Goal: Task Accomplishment & Management: Complete application form

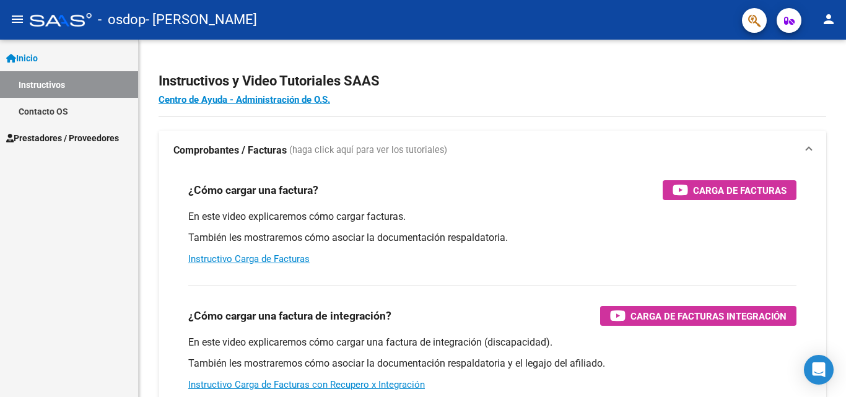
click at [46, 135] on span "Prestadores / Proveedores" at bounding box center [62, 138] width 113 height 14
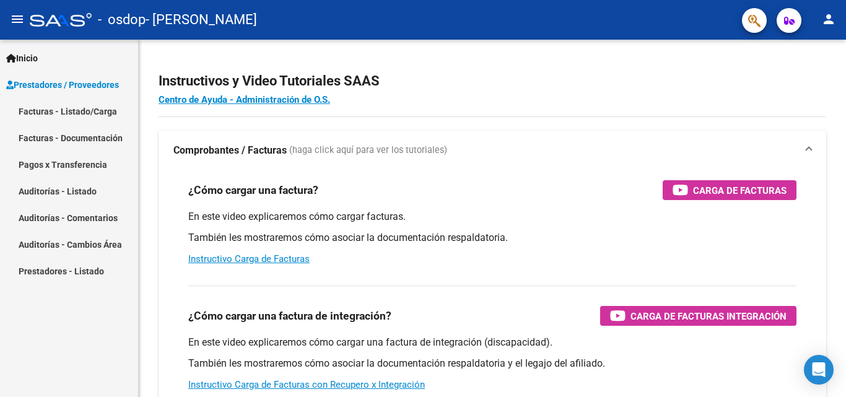
click at [46, 135] on link "Facturas - Documentación" at bounding box center [69, 138] width 138 height 27
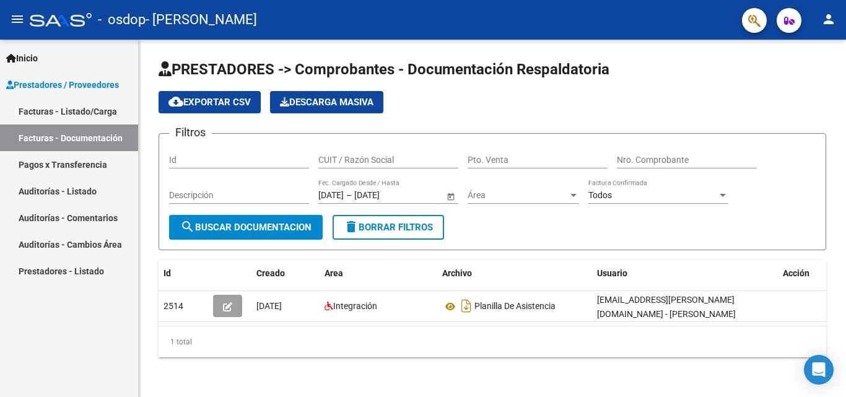
click at [56, 81] on span "Prestadores / Proveedores" at bounding box center [62, 85] width 113 height 14
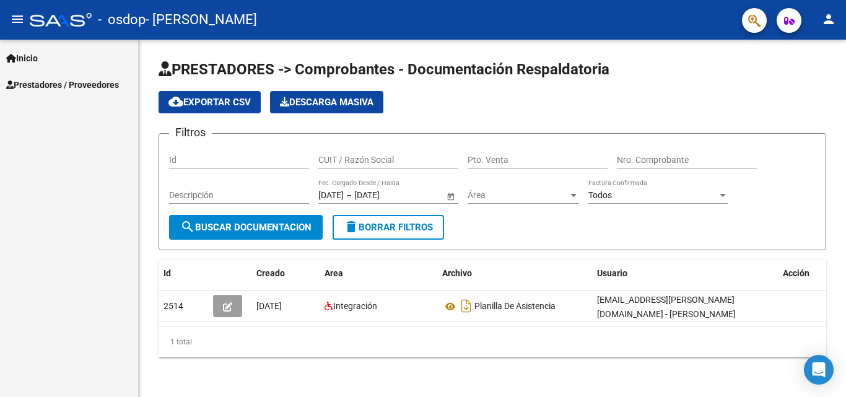
click at [56, 81] on span "Prestadores / Proveedores" at bounding box center [62, 85] width 113 height 14
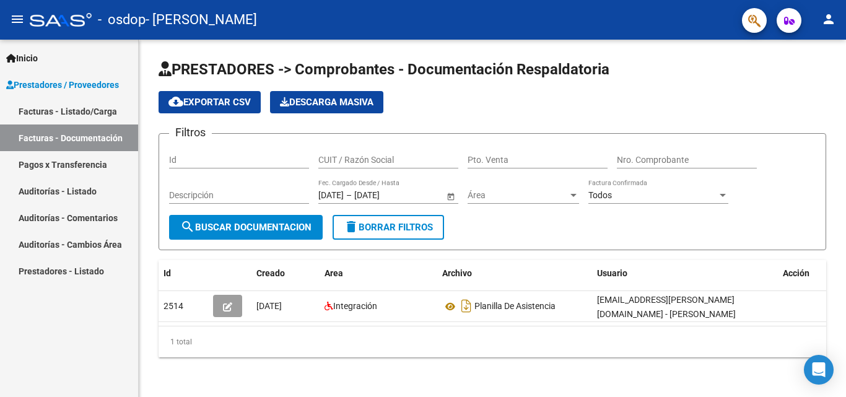
click at [64, 111] on link "Facturas - Listado/Carga" at bounding box center [69, 111] width 138 height 27
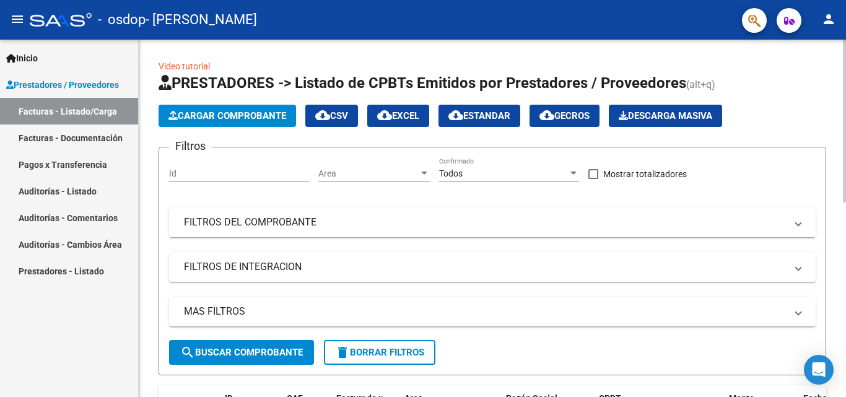
click at [219, 118] on span "Cargar Comprobante" at bounding box center [228, 115] width 118 height 11
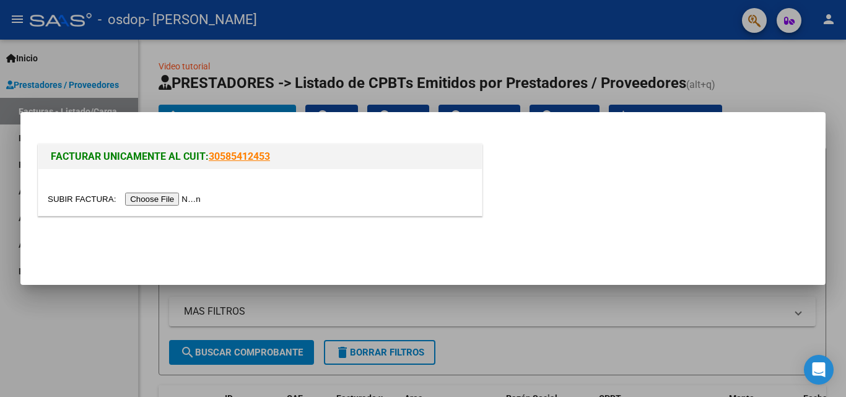
click at [188, 200] on input "file" at bounding box center [126, 199] width 157 height 13
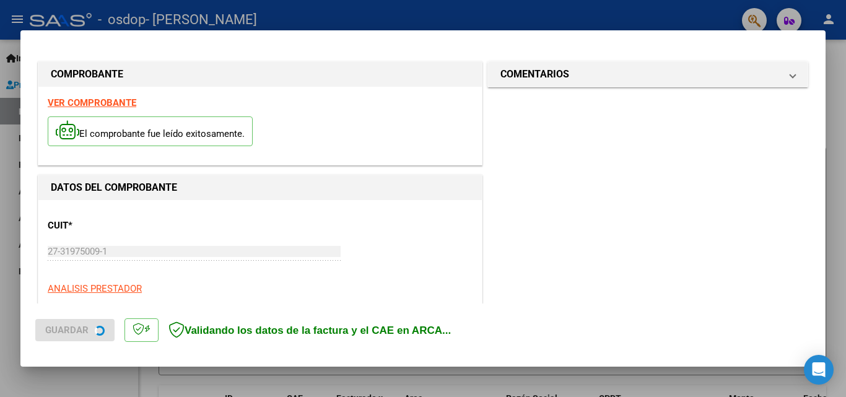
scroll to position [303, 0]
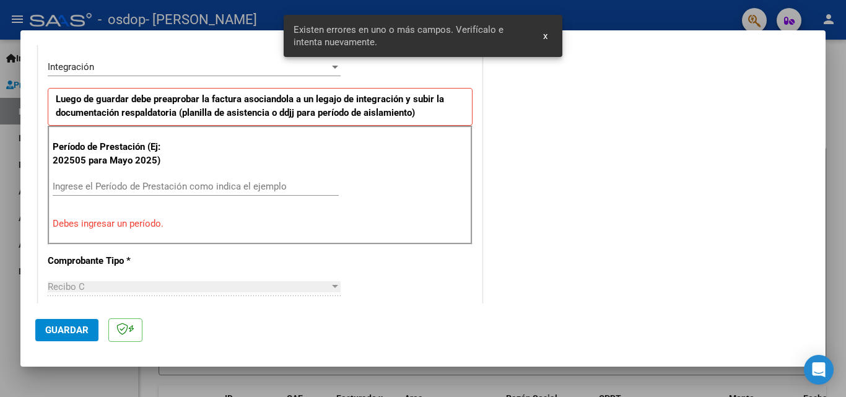
click at [167, 190] on input "Ingrese el Período de Prestación como indica el ejemplo" at bounding box center [196, 186] width 286 height 11
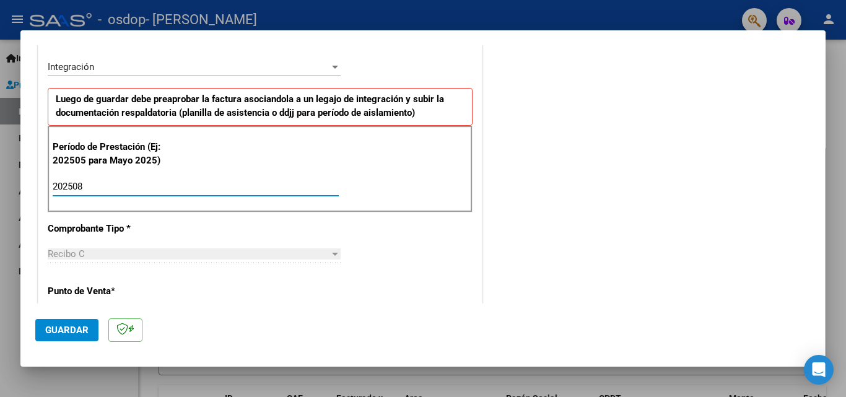
type input "202508"
click at [177, 291] on div "CUIT * 27-31975009-1 Ingresar CUIT ANALISIS PRESTADOR [PERSON_NAME] [PERSON_NAM…" at bounding box center [260, 363] width 444 height 933
click at [161, 296] on p "Punto de Venta *" at bounding box center [112, 291] width 128 height 14
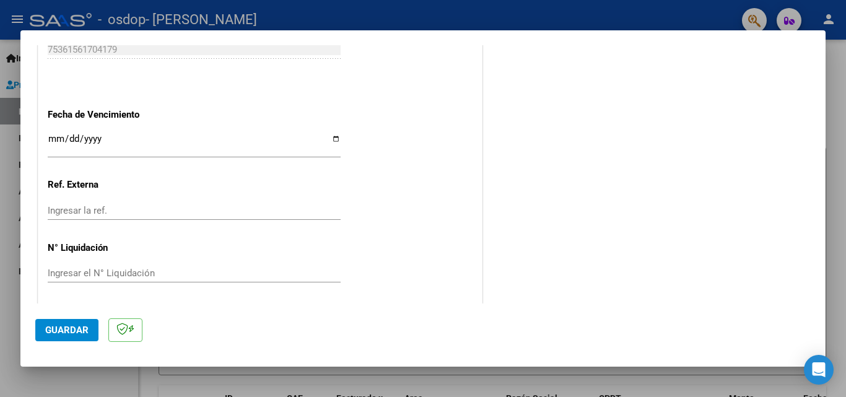
scroll to position [832, 0]
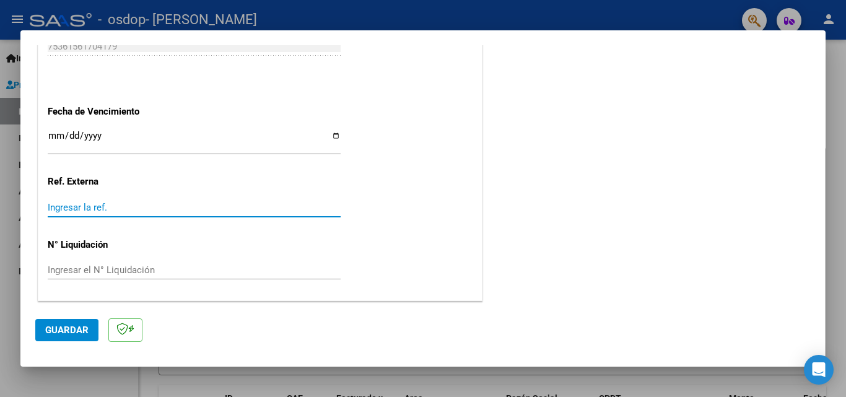
click at [110, 205] on input "Ingresar la ref." at bounding box center [194, 207] width 293 height 11
click at [71, 327] on span "Guardar" at bounding box center [66, 330] width 43 height 11
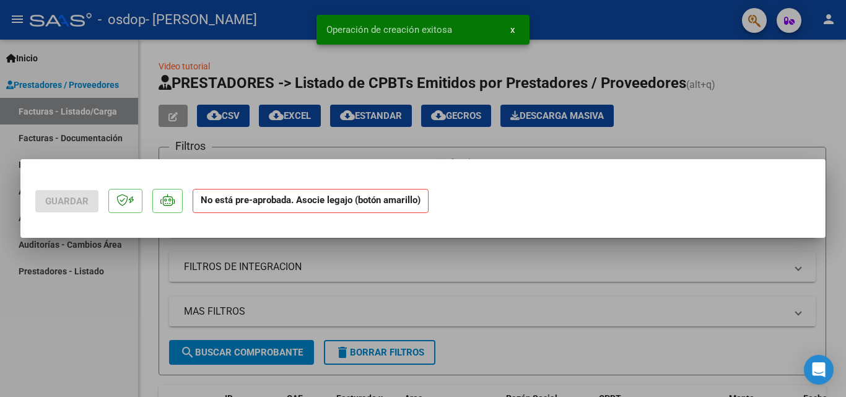
scroll to position [0, 0]
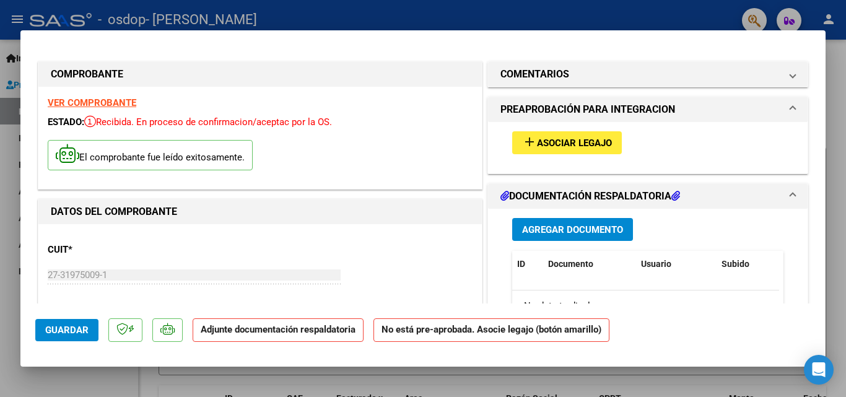
click at [551, 144] on span "Asociar Legajo" at bounding box center [574, 143] width 75 height 11
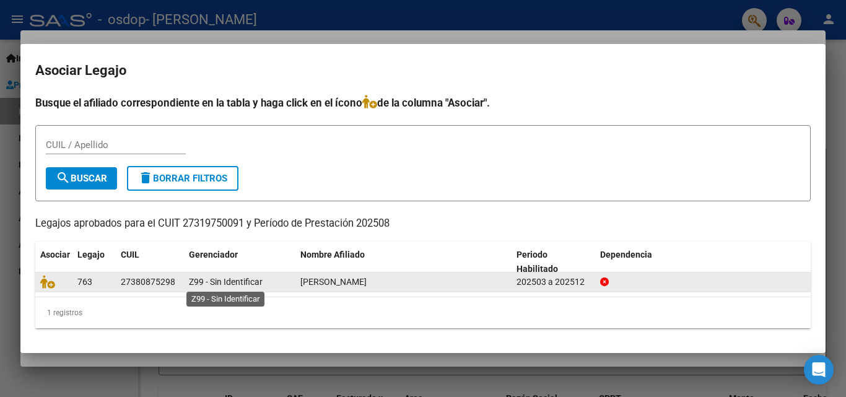
click at [203, 280] on span "Z99 - Sin Identificar" at bounding box center [226, 282] width 74 height 10
click at [333, 275] on div "[PERSON_NAME]" at bounding box center [404, 282] width 206 height 14
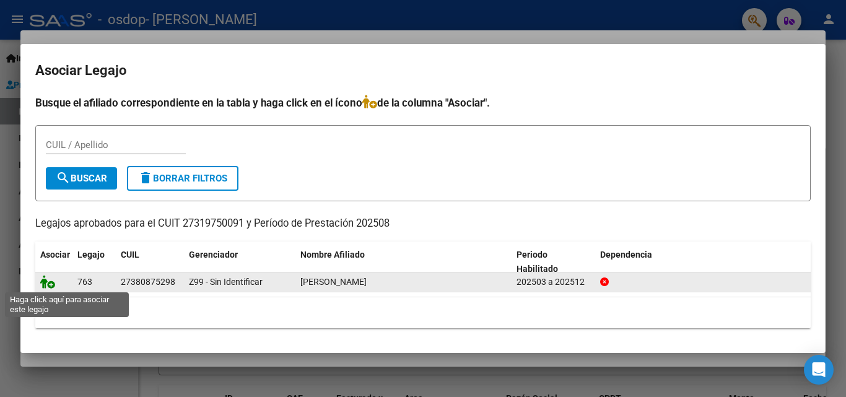
click at [43, 281] on icon at bounding box center [47, 282] width 15 height 14
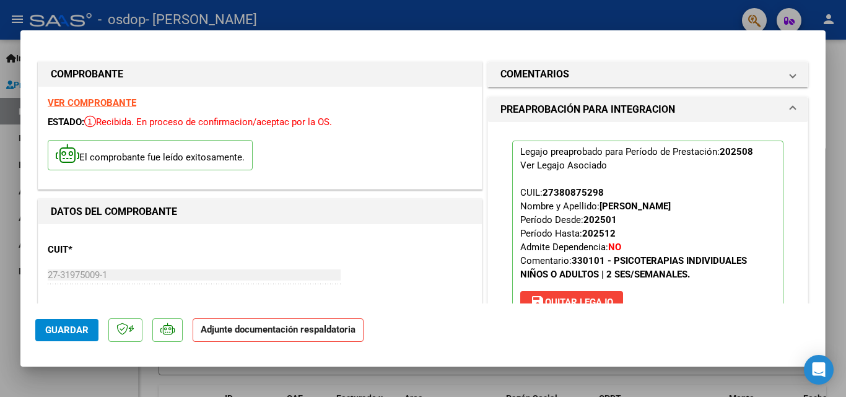
click at [287, 327] on strong "Adjunte documentación respaldatoria" at bounding box center [278, 329] width 155 height 11
click at [239, 328] on strong "Adjunte documentación respaldatoria" at bounding box center [278, 329] width 155 height 11
click at [537, 299] on mat-icon "save" at bounding box center [537, 301] width 15 height 15
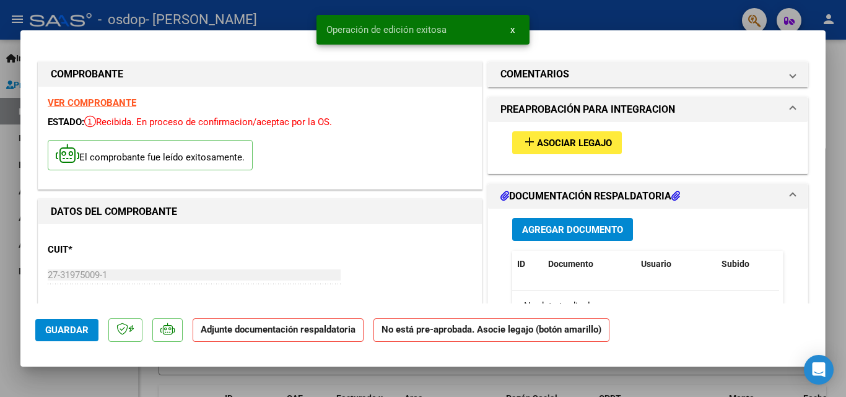
click at [301, 330] on strong "Adjunte documentación respaldatoria" at bounding box center [278, 329] width 155 height 11
click at [564, 146] on span "Asociar Legajo" at bounding box center [574, 143] width 75 height 11
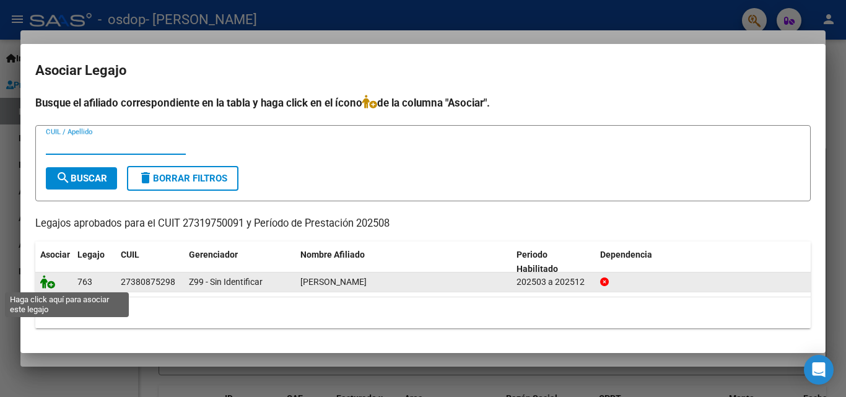
click at [48, 284] on icon at bounding box center [47, 282] width 15 height 14
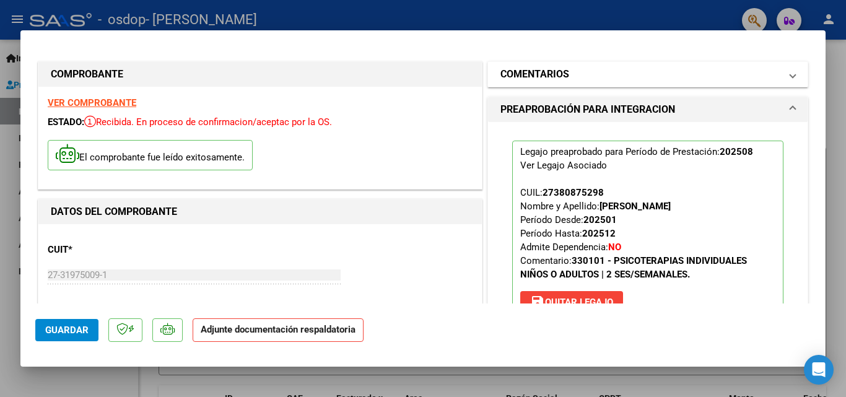
click at [791, 77] on span at bounding box center [793, 74] width 5 height 15
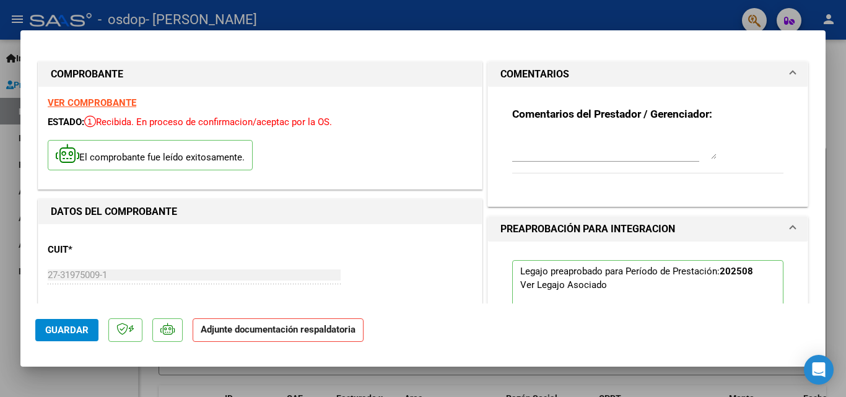
click at [343, 325] on strong "Adjunte documentación respaldatoria" at bounding box center [278, 329] width 155 height 11
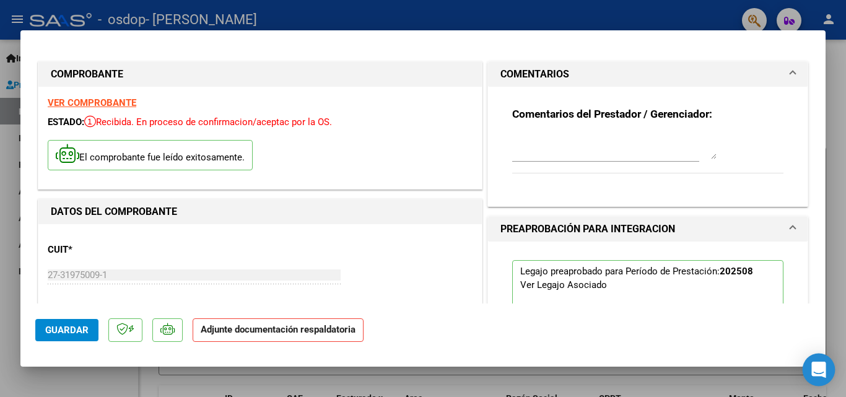
click at [817, 364] on icon "Open Intercom Messenger" at bounding box center [819, 370] width 14 height 16
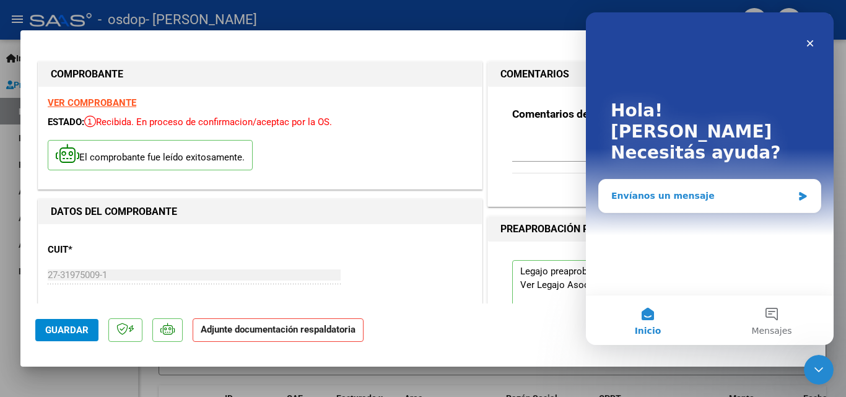
click at [742, 182] on div "Envíanos un mensaje" at bounding box center [710, 196] width 222 height 33
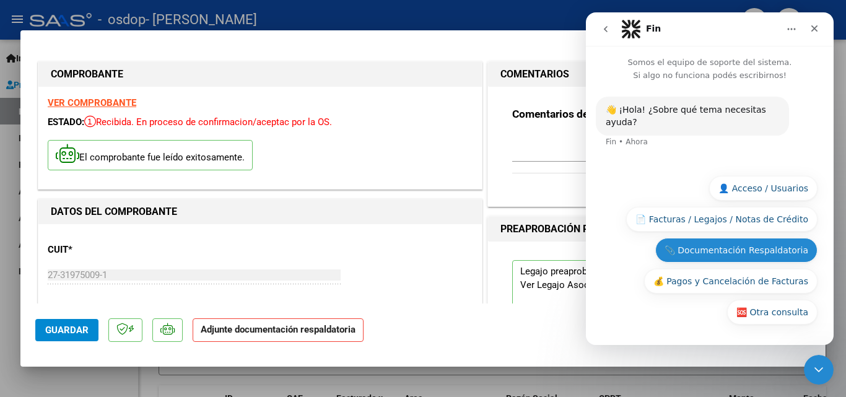
click at [718, 247] on button "📎 Documentación Respaldatoria" at bounding box center [737, 250] width 162 height 25
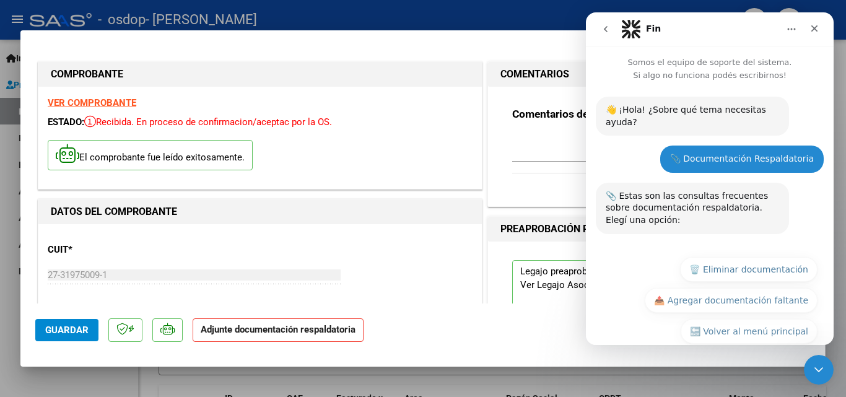
scroll to position [7, 0]
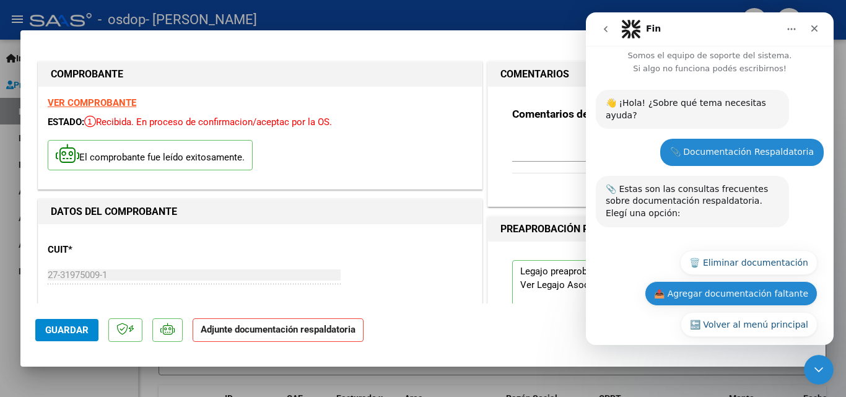
click at [721, 281] on button "📤 Agregar documentación faltante" at bounding box center [731, 293] width 173 height 25
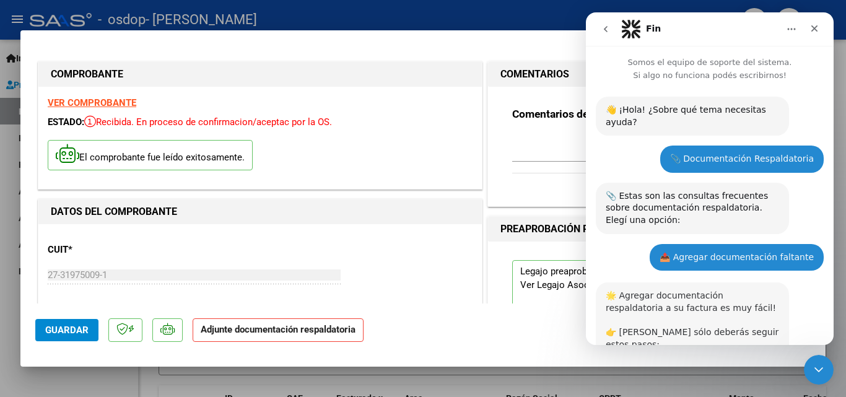
scroll to position [588, 0]
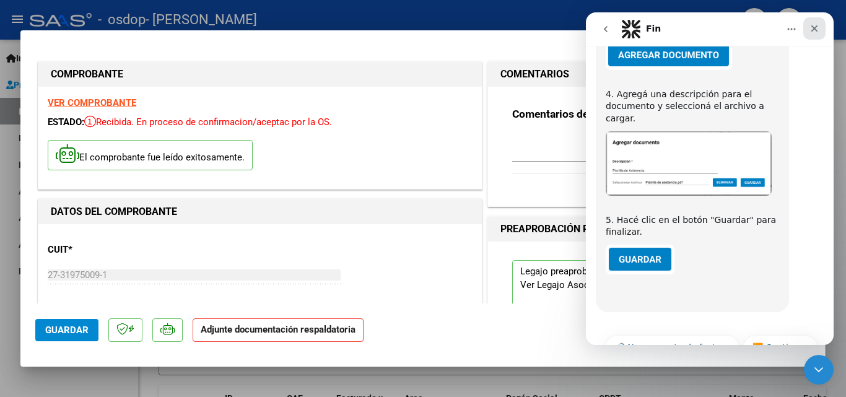
click at [814, 26] on icon "Cerrar" at bounding box center [815, 29] width 10 height 10
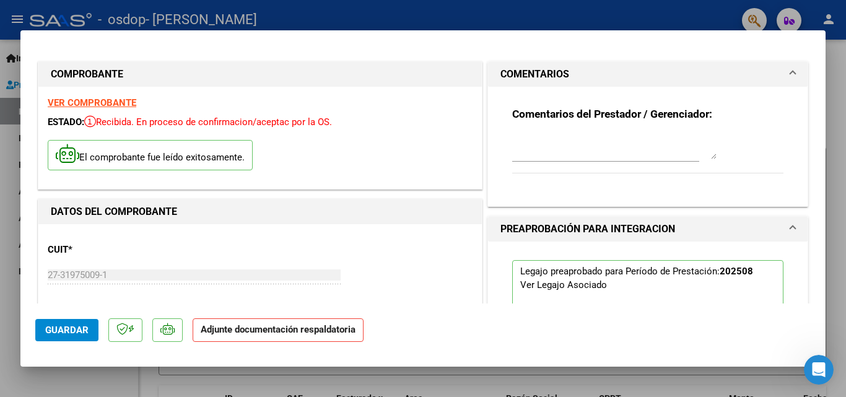
click at [56, 326] on span "Guardar" at bounding box center [66, 330] width 43 height 11
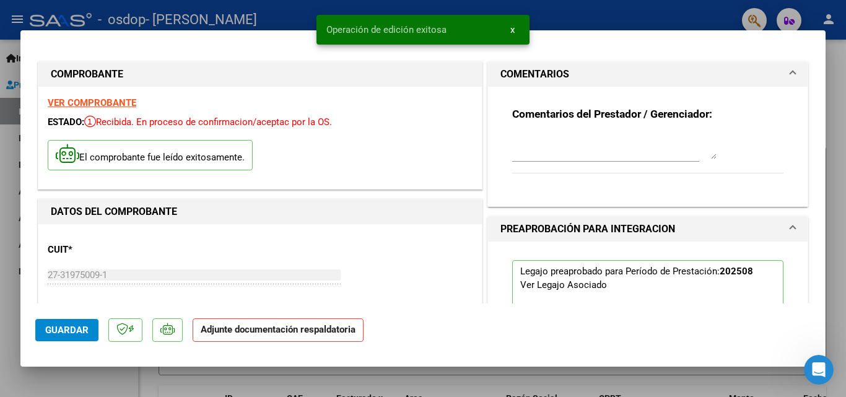
click at [288, 336] on p "Adjunte documentación respaldatoria" at bounding box center [278, 330] width 171 height 24
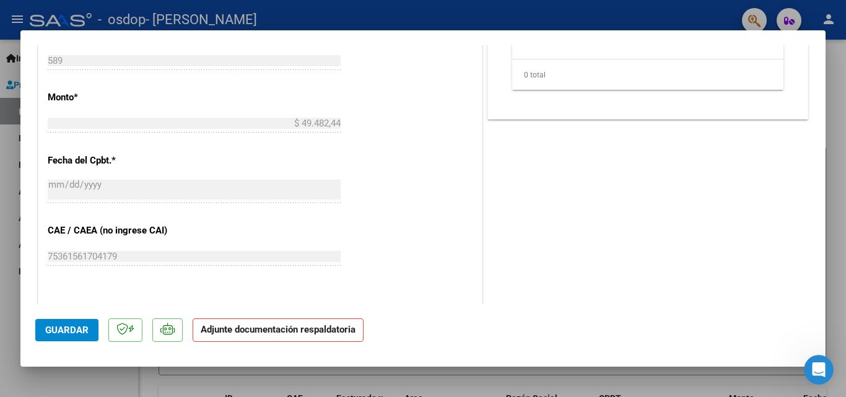
scroll to position [851, 0]
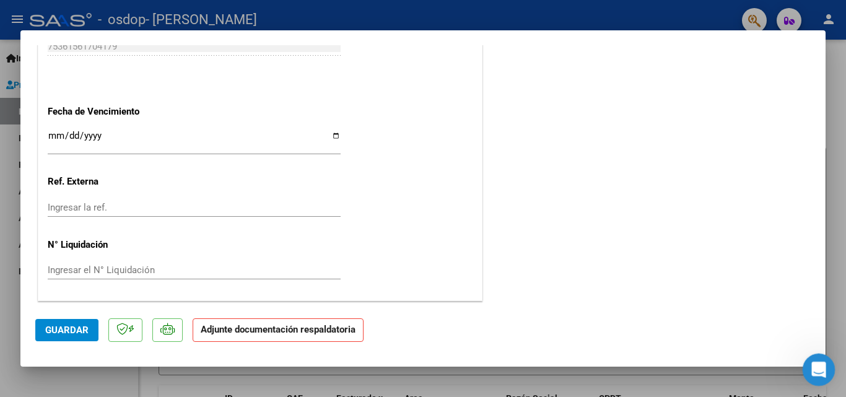
click at [825, 364] on icon "Abrir Intercom Messenger" at bounding box center [817, 368] width 20 height 20
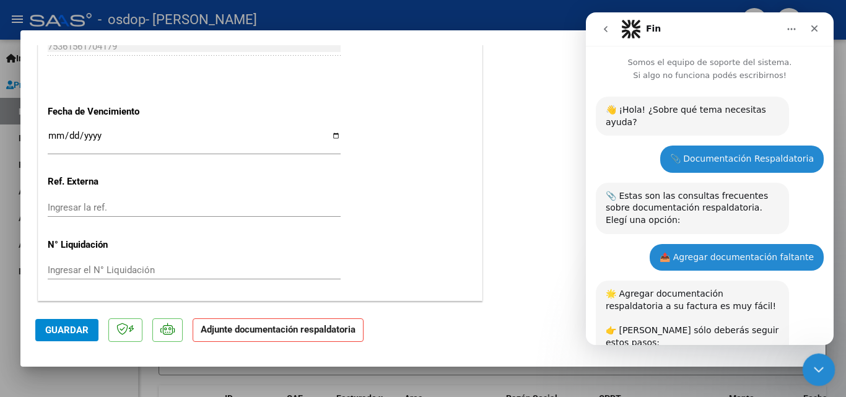
scroll to position [588, 0]
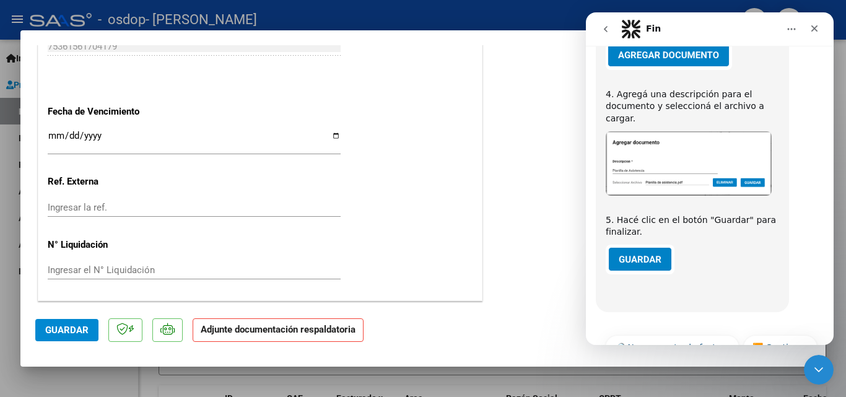
click at [789, 30] on icon "Inicio" at bounding box center [792, 29] width 10 height 10
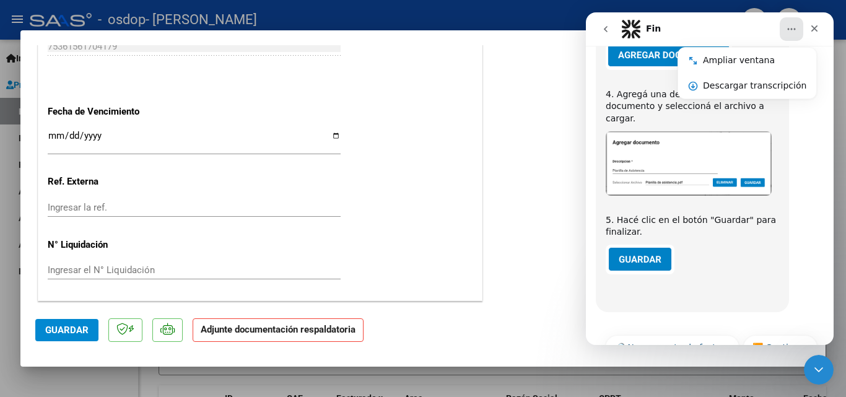
click at [789, 30] on icon "Inicio" at bounding box center [792, 29] width 10 height 10
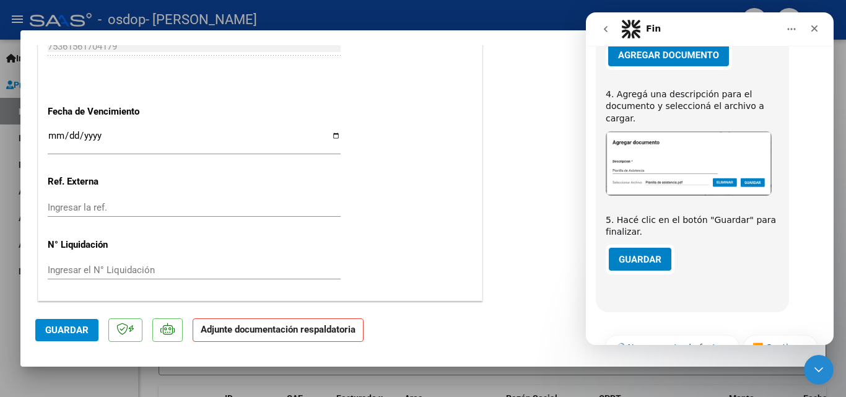
click at [789, 30] on icon "Inicio" at bounding box center [792, 29] width 10 height 10
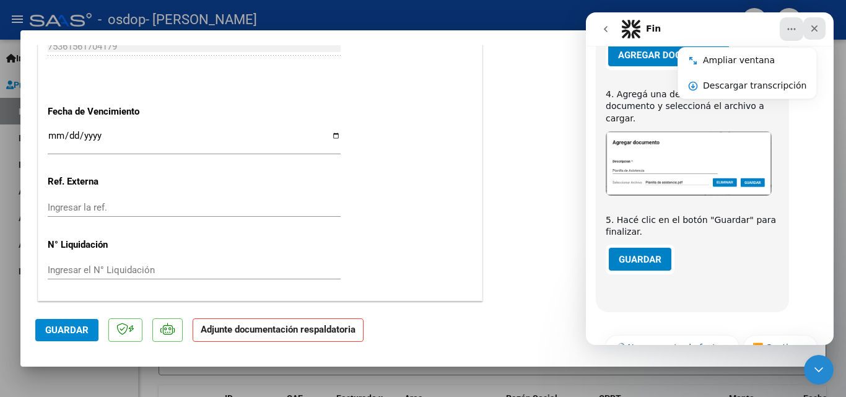
click at [808, 26] on div "Cerrar" at bounding box center [815, 28] width 22 height 22
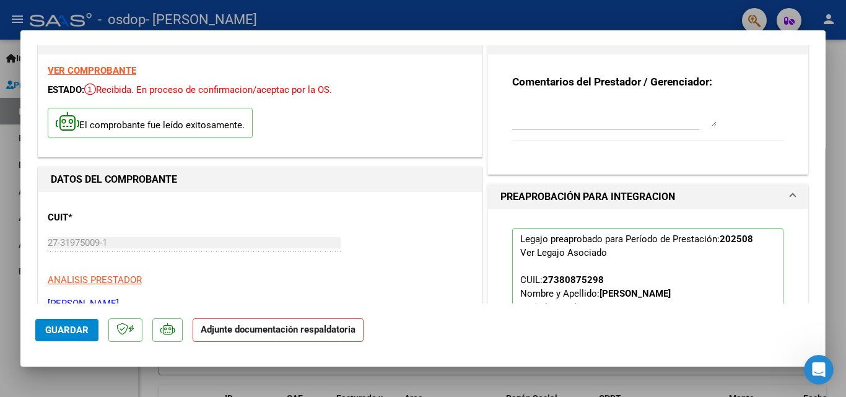
scroll to position [0, 0]
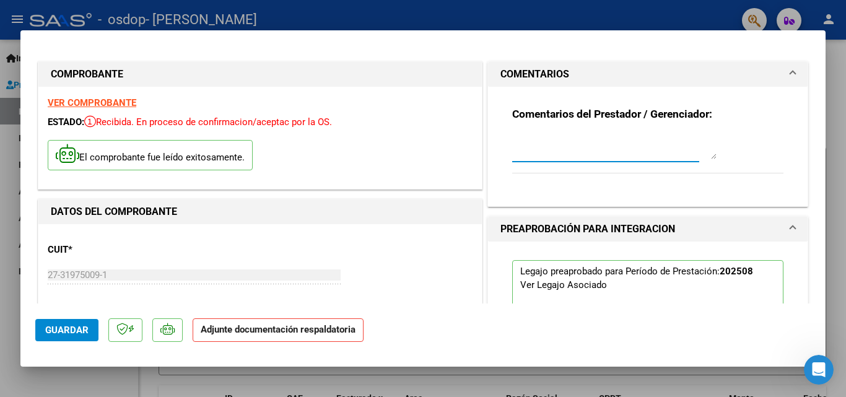
click at [574, 154] on textarea at bounding box center [614, 146] width 204 height 25
type textarea "Documentación correspondiente al periodo Agosto"
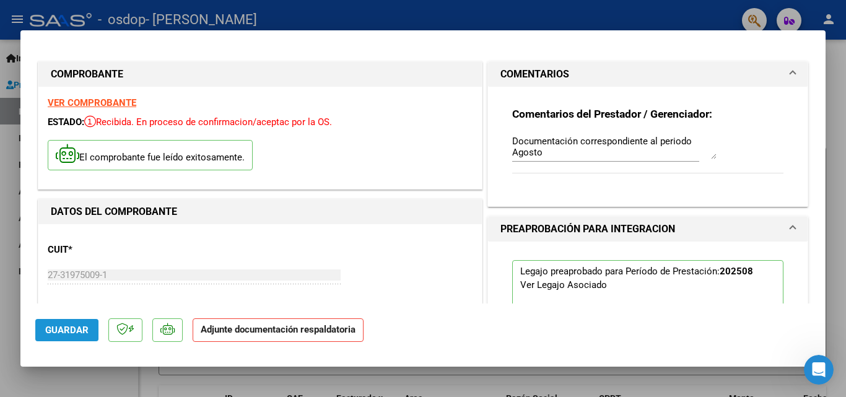
click at [53, 334] on span "Guardar" at bounding box center [66, 330] width 43 height 11
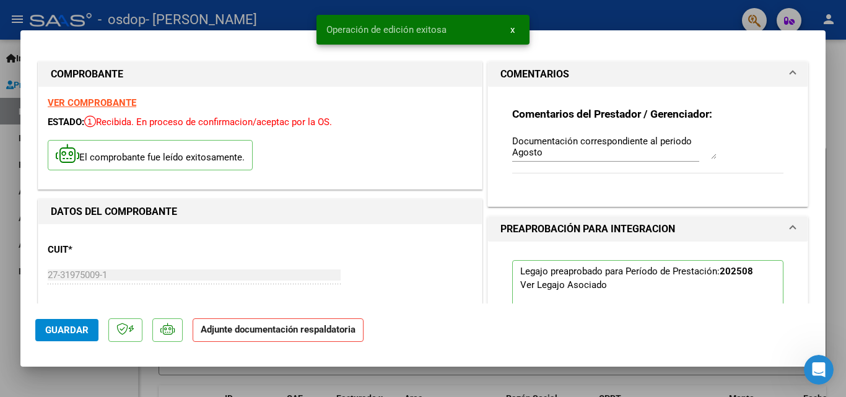
click at [288, 322] on p "Adjunte documentación respaldatoria" at bounding box center [278, 330] width 171 height 24
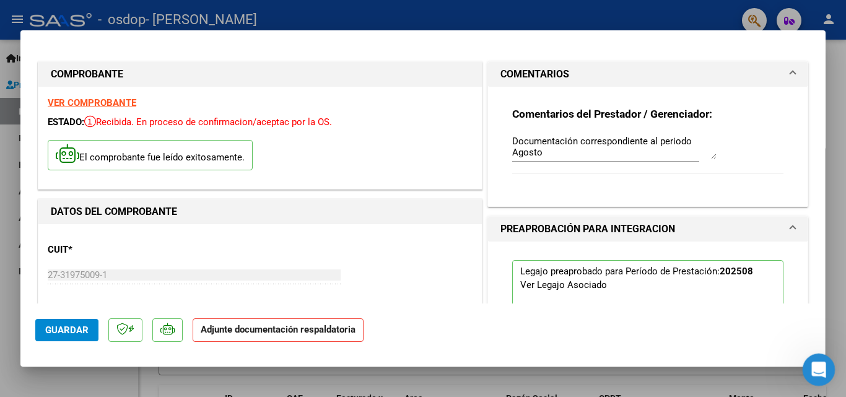
click at [817, 371] on icon "Abrir Intercom Messenger" at bounding box center [817, 368] width 20 height 20
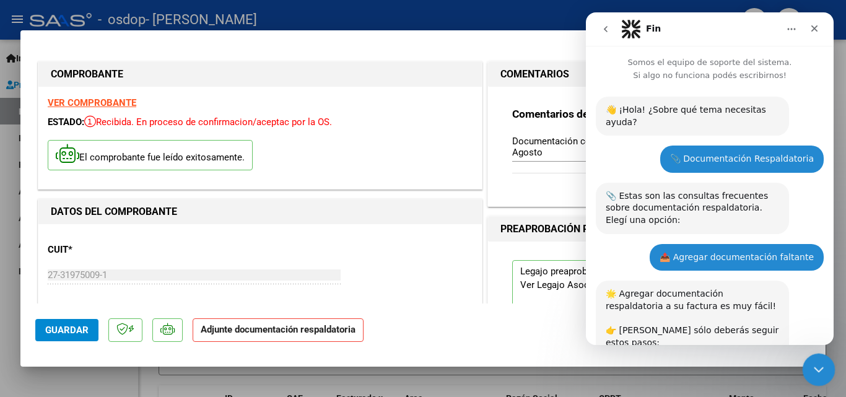
scroll to position [588, 0]
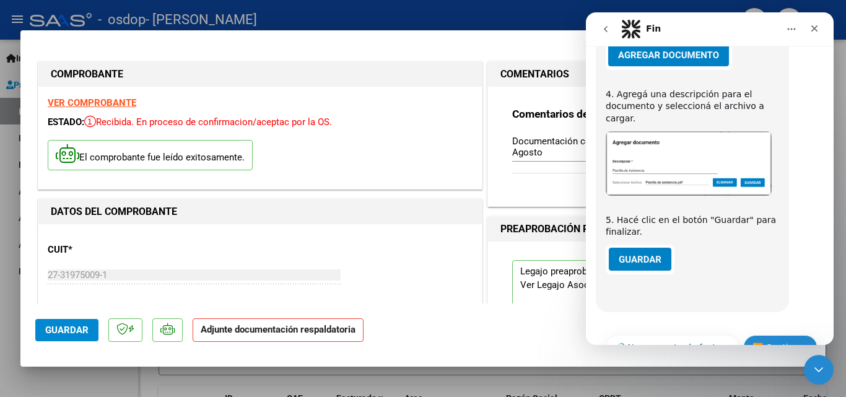
click at [761, 335] on button "⏭️ Continuar" at bounding box center [781, 347] width 74 height 25
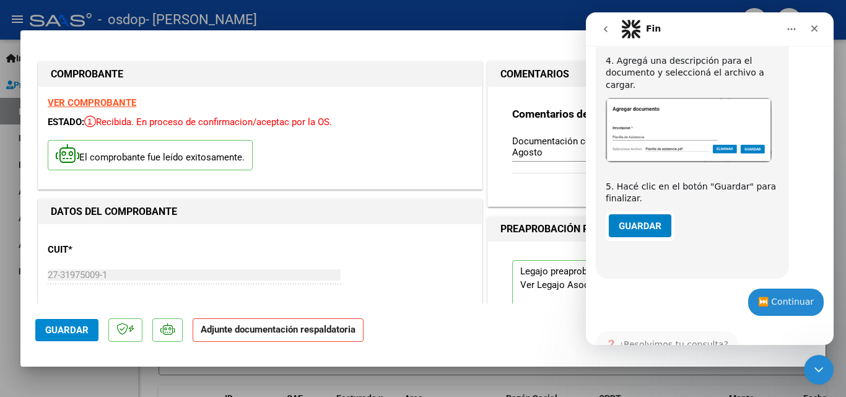
scroll to position [692, 0]
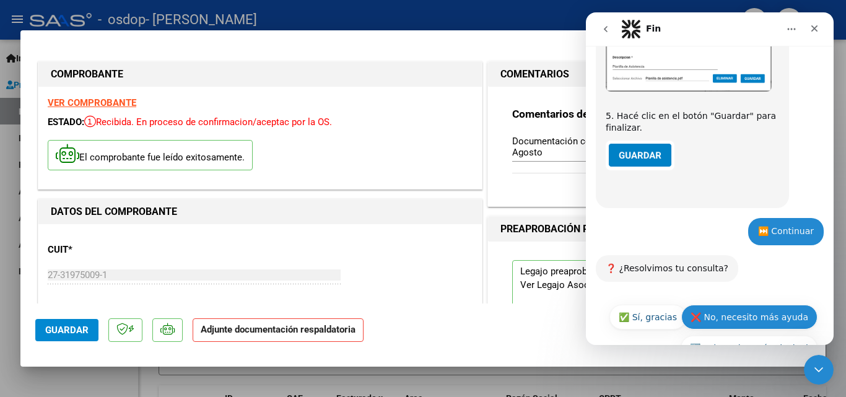
click at [732, 305] on button "❌ No, necesito más ayuda" at bounding box center [750, 317] width 136 height 25
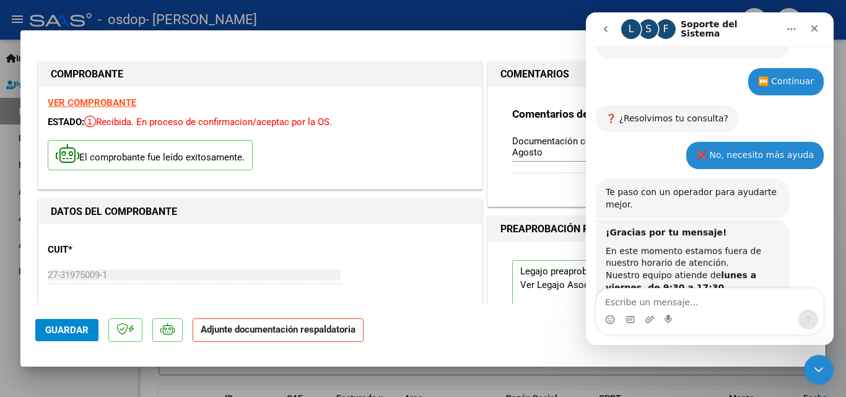
scroll to position [887, 0]
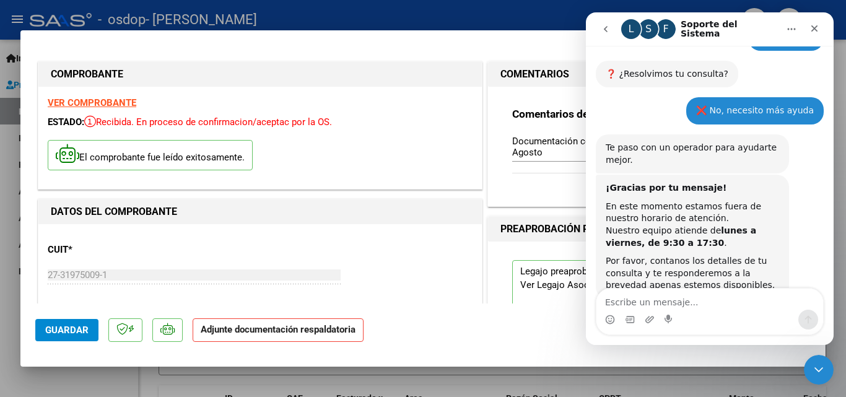
click at [732, 286] on div "¡Gracias por tu mensaje! En este momento estamos fuera de nuestro horario de at…" at bounding box center [710, 251] width 228 height 152
click at [731, 315] on div "Intercom Messenger" at bounding box center [710, 320] width 227 height 20
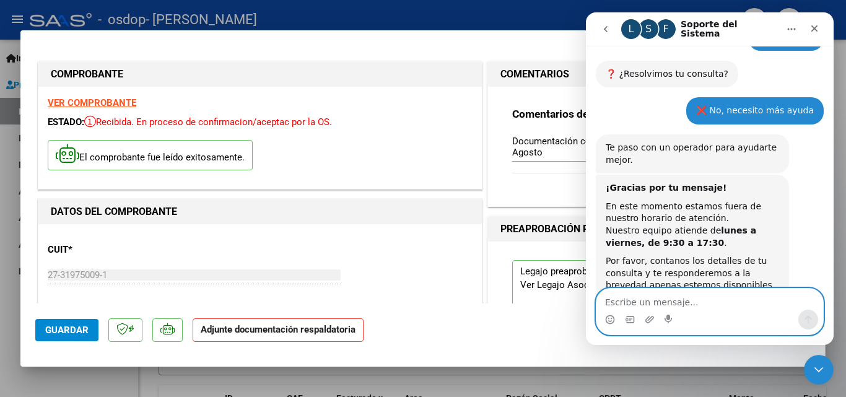
click at [734, 299] on textarea "Escribe un mensaje..." at bounding box center [710, 299] width 227 height 21
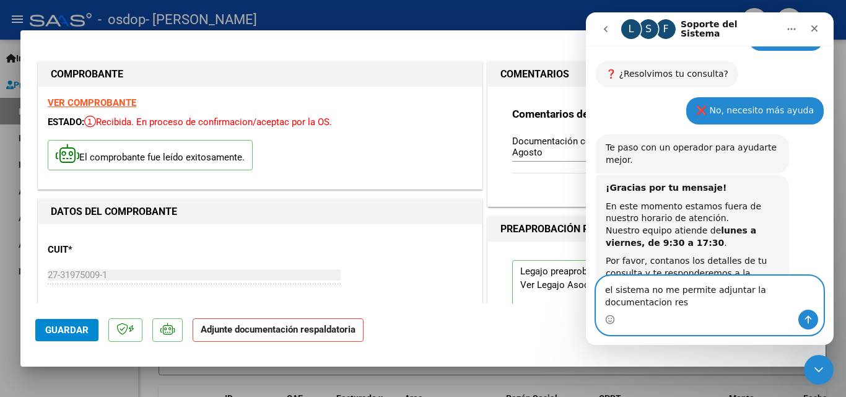
scroll to position [899, 0]
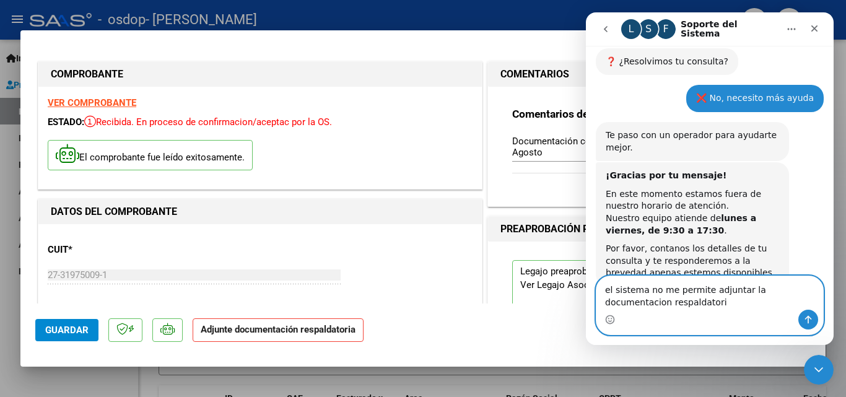
type textarea "el sistema no me permite adjuntar la documentacion respaldatoria"
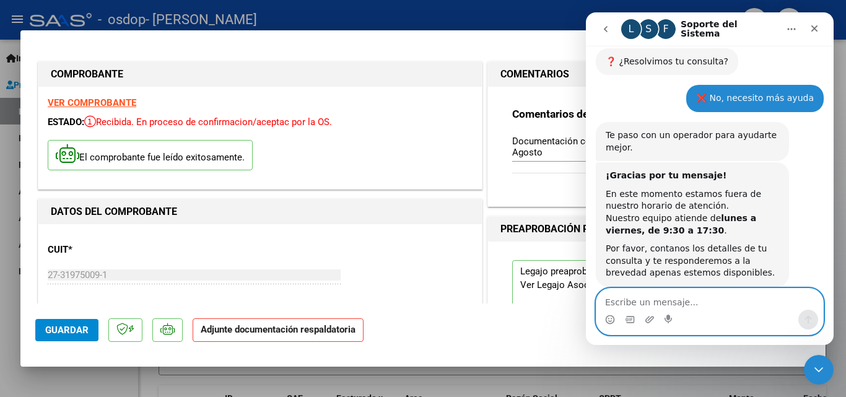
scroll to position [936, 0]
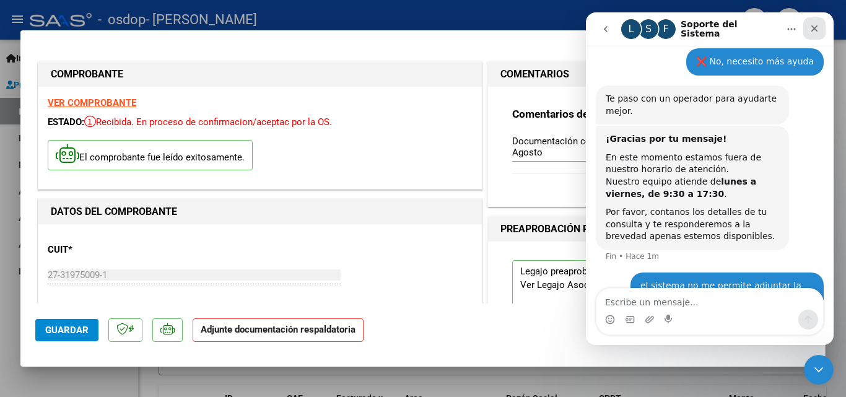
click at [812, 30] on icon "Cerrar" at bounding box center [815, 28] width 7 height 7
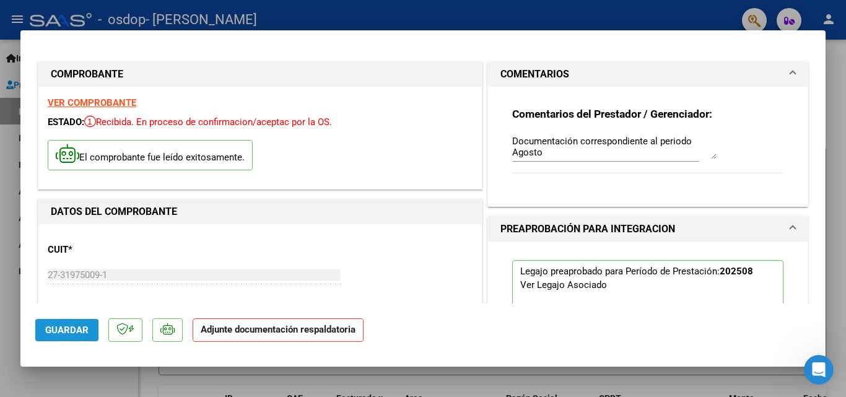
click at [79, 327] on span "Guardar" at bounding box center [66, 330] width 43 height 11
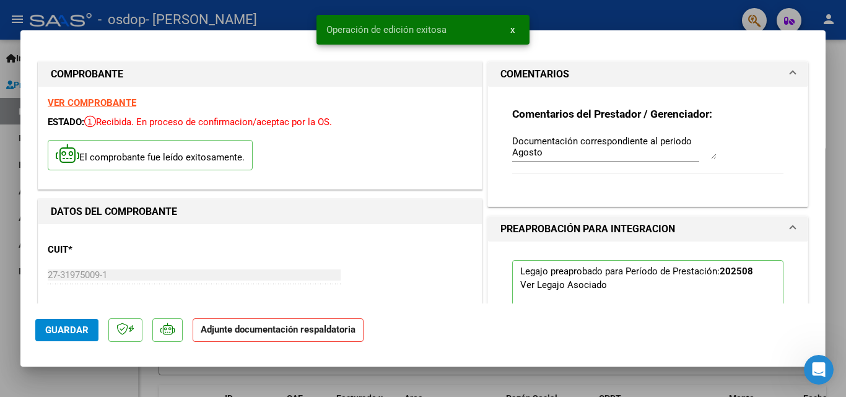
click at [292, 340] on p "Adjunte documentación respaldatoria" at bounding box center [278, 330] width 171 height 24
click at [788, 42] on mat-dialog-container "COMPROBANTE VER COMPROBANTE ESTADO: Recibida. En proceso de confirmacion/acepta…" at bounding box center [423, 198] width 806 height 336
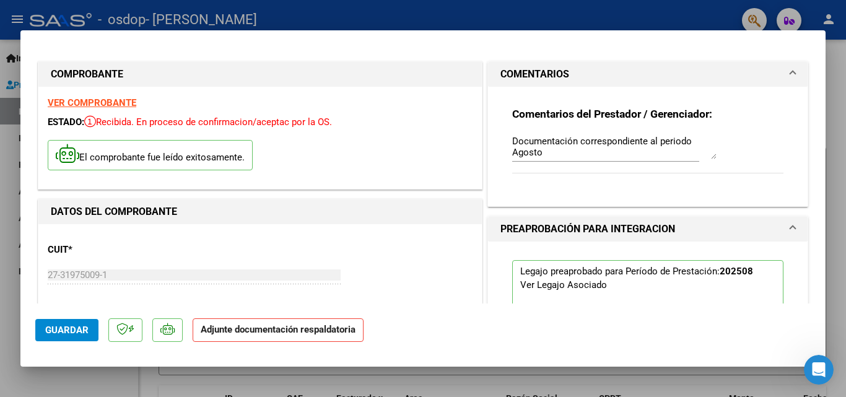
type input "$ 0,00"
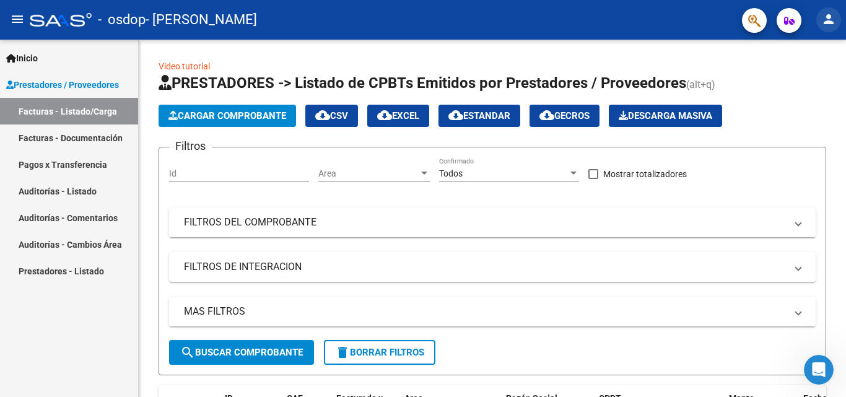
click at [830, 28] on button "person" at bounding box center [829, 19] width 25 height 25
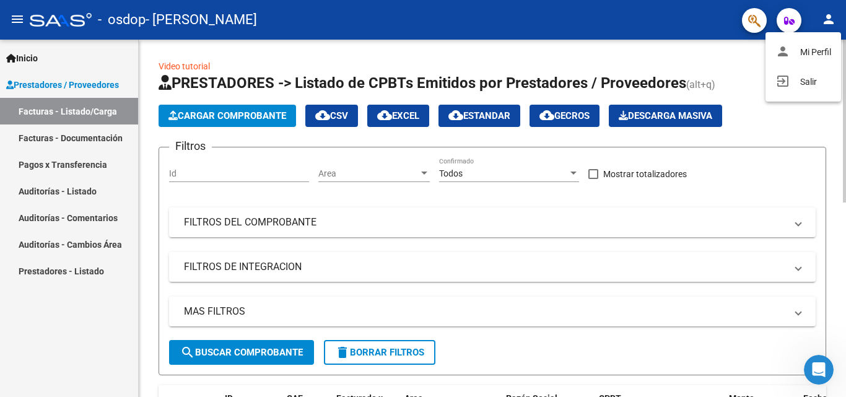
drag, startPoint x: 846, startPoint y: 136, endPoint x: 832, endPoint y: 245, distance: 109.9
click at [832, 245] on div at bounding box center [423, 198] width 846 height 397
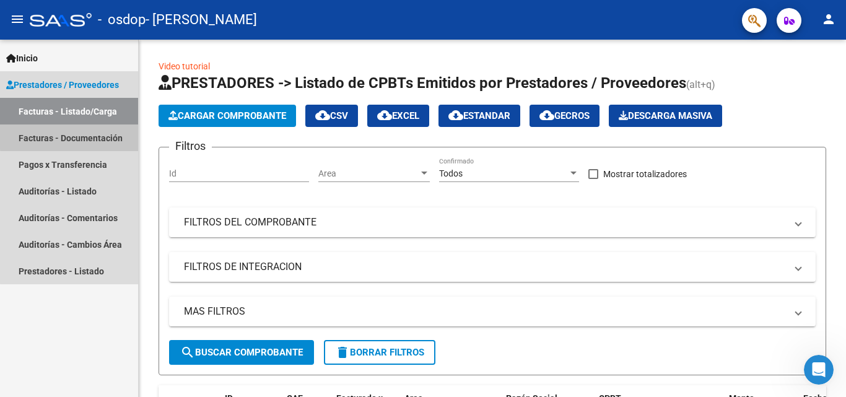
click at [85, 136] on link "Facturas - Documentación" at bounding box center [69, 138] width 138 height 27
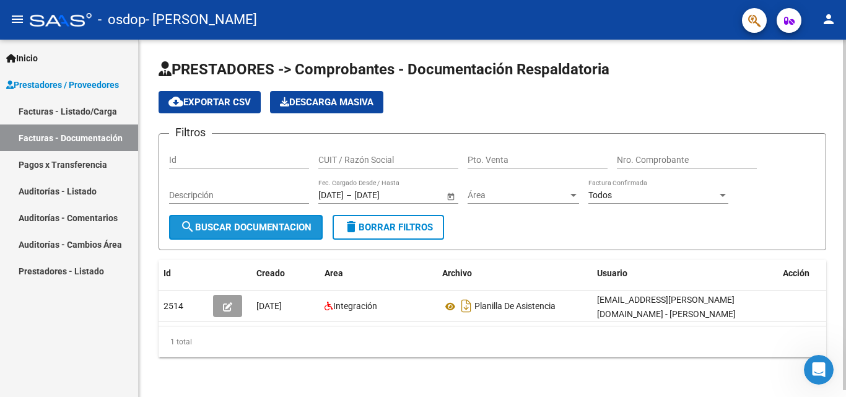
click at [232, 223] on span "search Buscar Documentacion" at bounding box center [245, 227] width 131 height 11
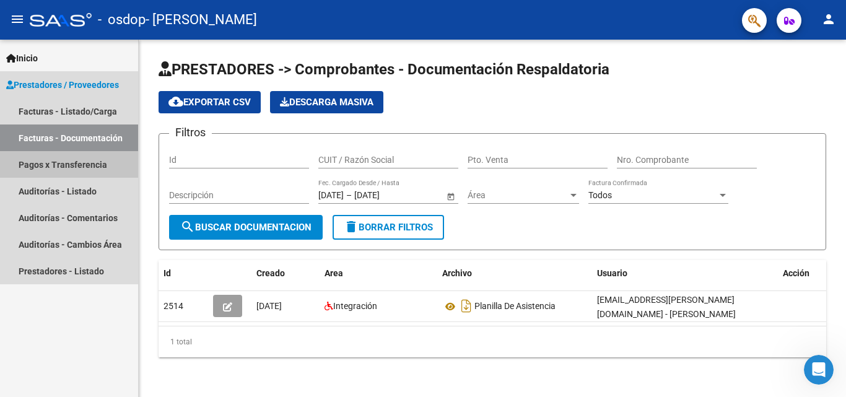
click at [93, 160] on link "Pagos x Transferencia" at bounding box center [69, 164] width 138 height 27
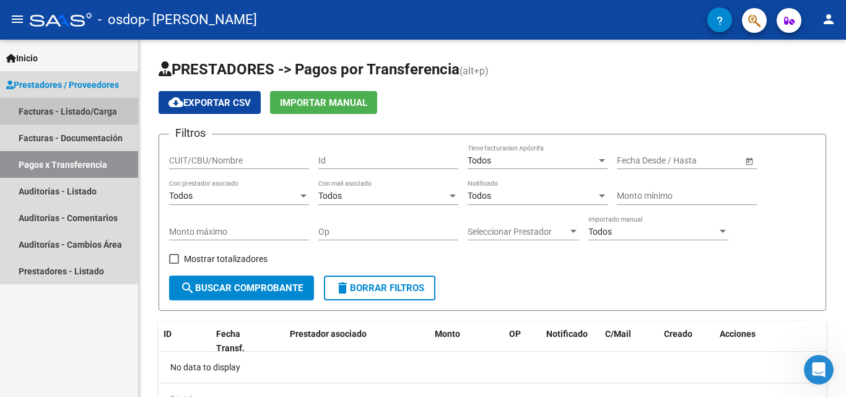
click at [63, 104] on link "Facturas - Listado/Carga" at bounding box center [69, 111] width 138 height 27
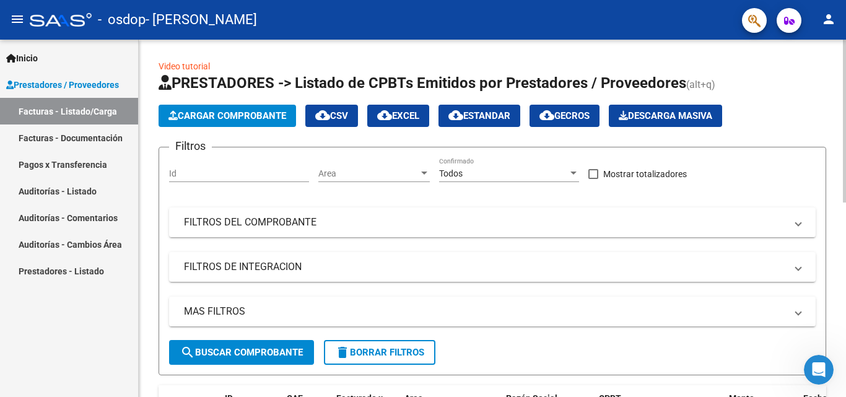
drag, startPoint x: 841, startPoint y: 143, endPoint x: 846, endPoint y: 213, distance: 70.2
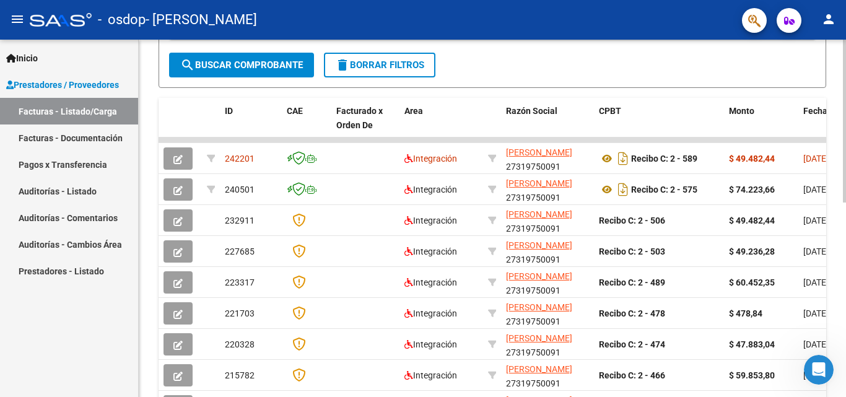
click at [824, 310] on div "Video tutorial PRESTADORES -> Listado de CPBTs Emitidos por Prestadores / Prove…" at bounding box center [494, 140] width 711 height 776
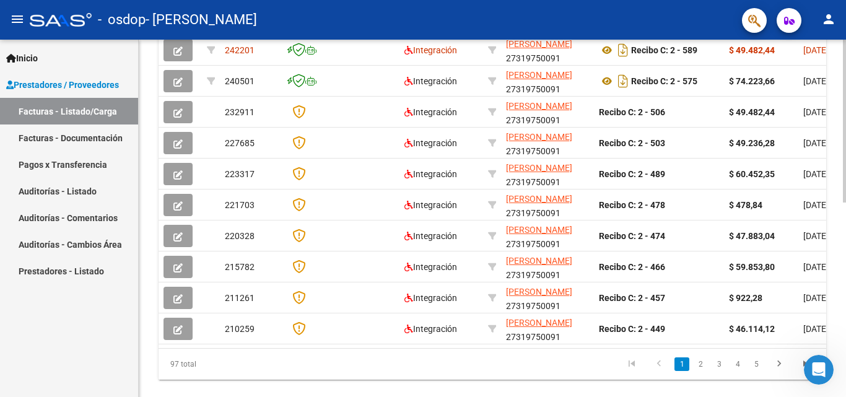
scroll to position [400, 0]
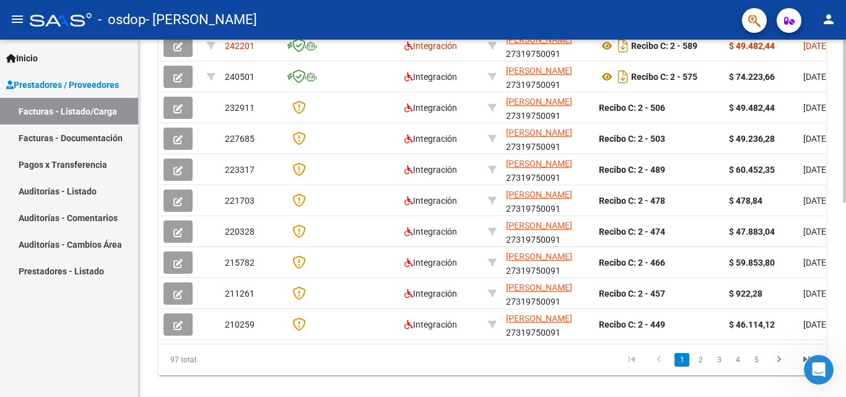
click at [832, 221] on div "Video tutorial PRESTADORES -> Listado de CPBTs Emitidos por Prestadores / Prove…" at bounding box center [494, 27] width 711 height 776
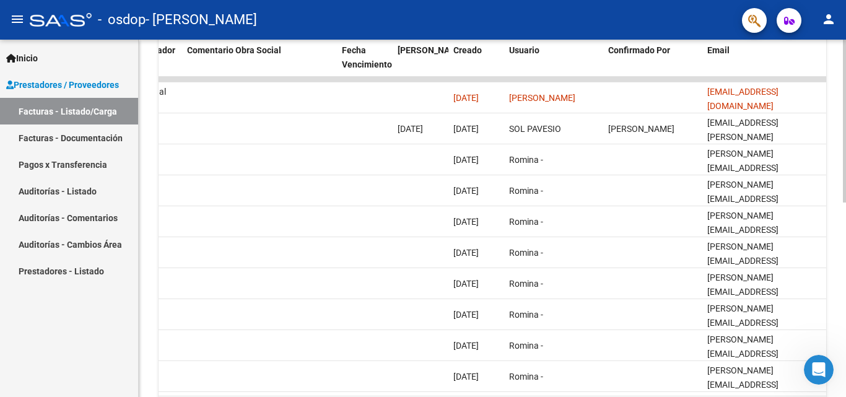
scroll to position [350, 0]
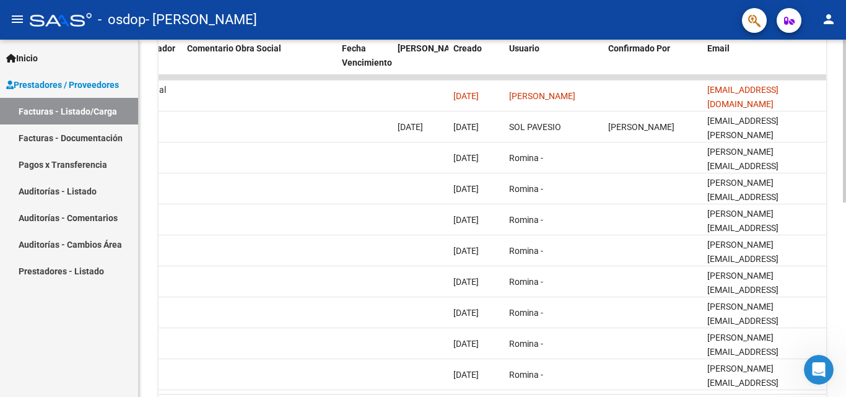
click at [832, 301] on div "Video tutorial PRESTADORES -> Listado de CPBTs Emitidos por Prestadores / Prove…" at bounding box center [494, 78] width 711 height 776
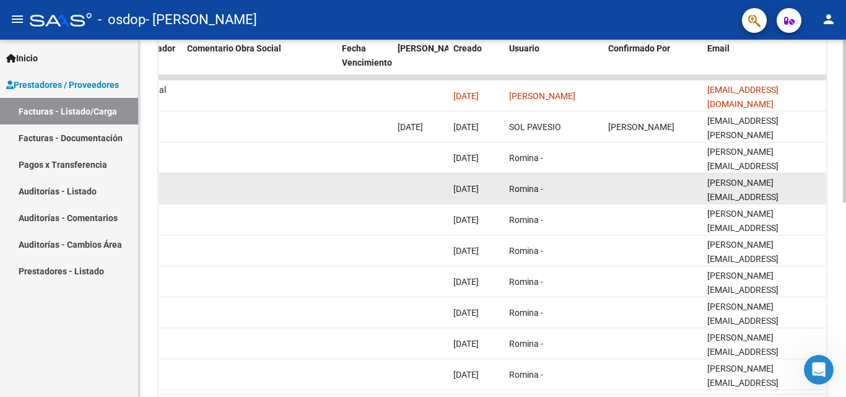
click at [818, 187] on div "[PERSON_NAME][EMAIL_ADDRESS][DOMAIN_NAME]" at bounding box center [765, 189] width 114 height 26
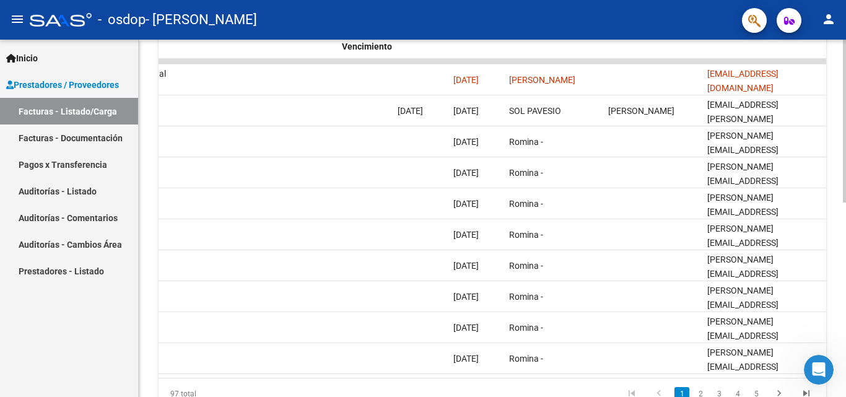
scroll to position [369, 0]
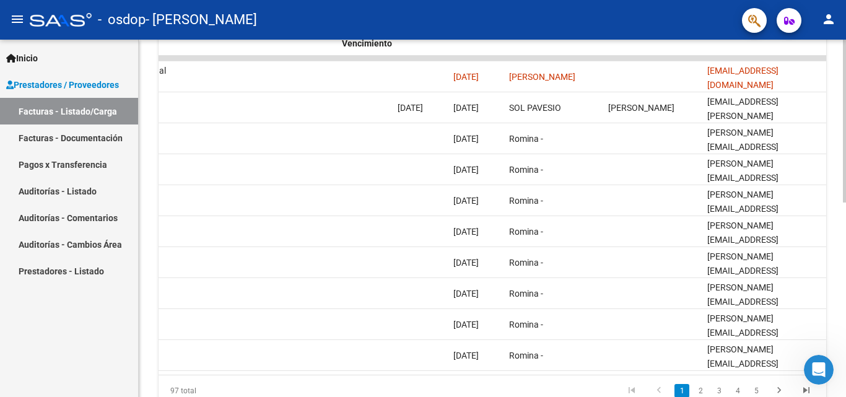
click at [837, 214] on div "Video tutorial PRESTADORES -> Listado de CPBTs Emitidos por Prestadores / Prove…" at bounding box center [494, 58] width 711 height 776
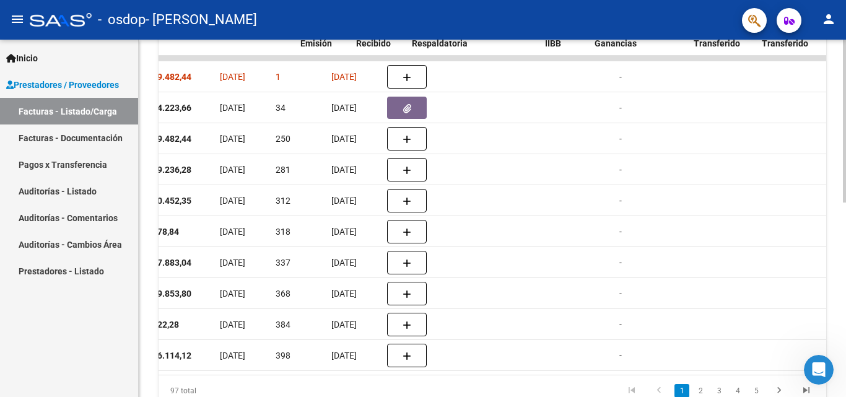
scroll to position [0, 559]
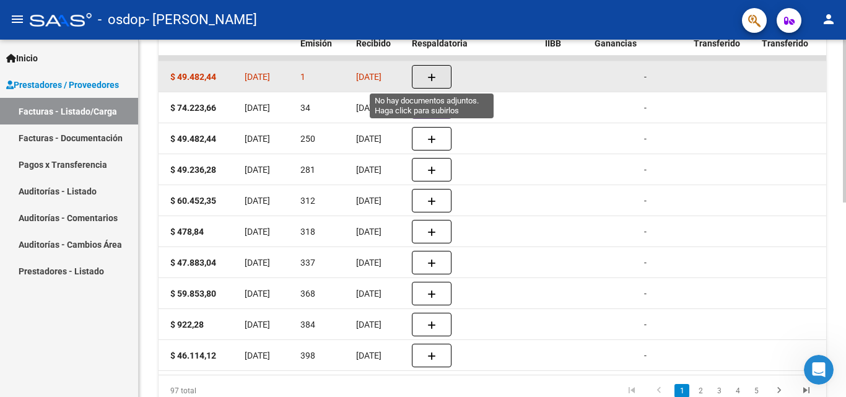
click at [420, 76] on button "button" at bounding box center [432, 77] width 40 height 24
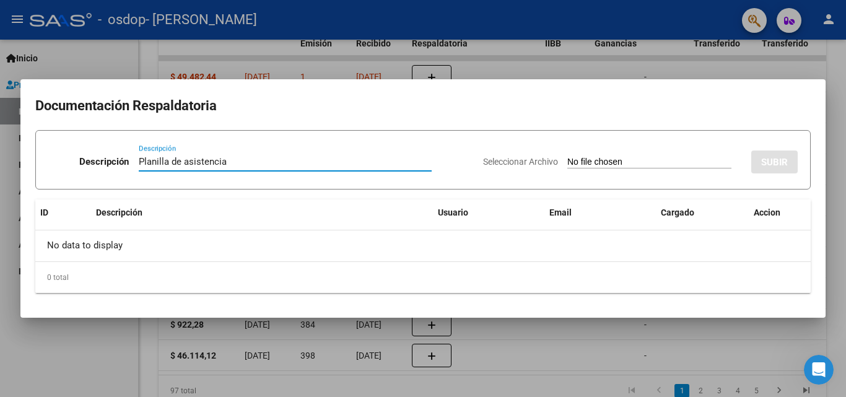
type input "Planilla de asistencia"
click at [675, 162] on input "Seleccionar Archivo" at bounding box center [650, 163] width 164 height 12
click at [679, 157] on input "Seleccionar Archivo" at bounding box center [650, 163] width 164 height 12
type input "C:\fakepath\IMG-20250909-WA0028.jpg"
click at [158, 54] on div at bounding box center [423, 198] width 846 height 397
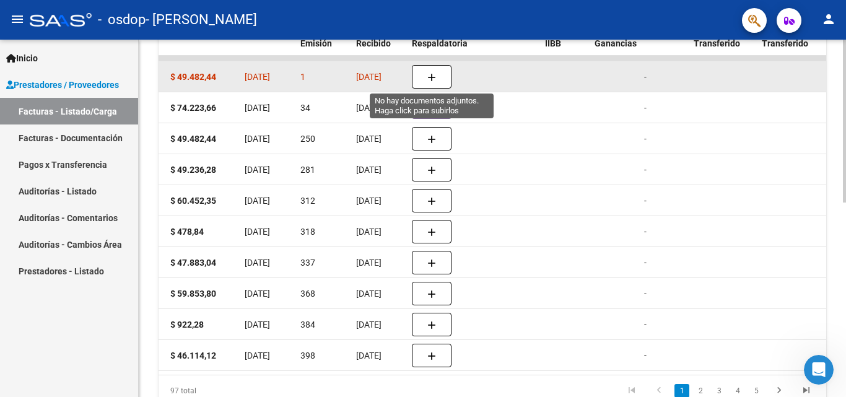
click at [439, 74] on button "button" at bounding box center [432, 77] width 40 height 24
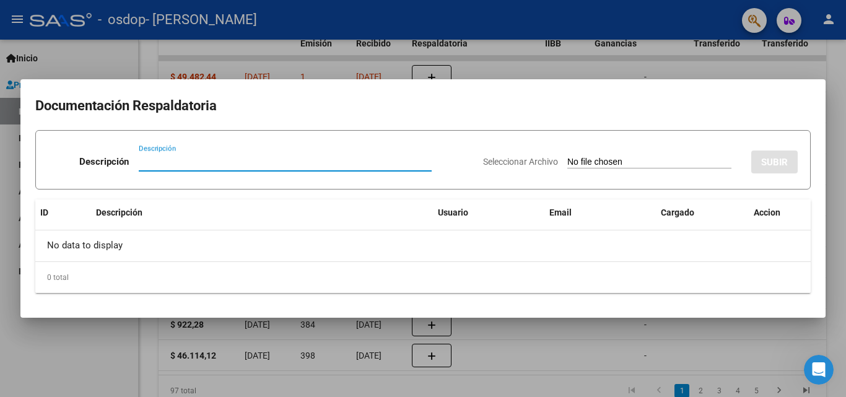
click at [349, 162] on input "Descripción" at bounding box center [285, 161] width 293 height 11
type input "Planilla de asistencia"
click at [659, 157] on input "Seleccionar Archivo" at bounding box center [650, 163] width 164 height 12
type input "C:\fakepath\20250909_225637.jpg"
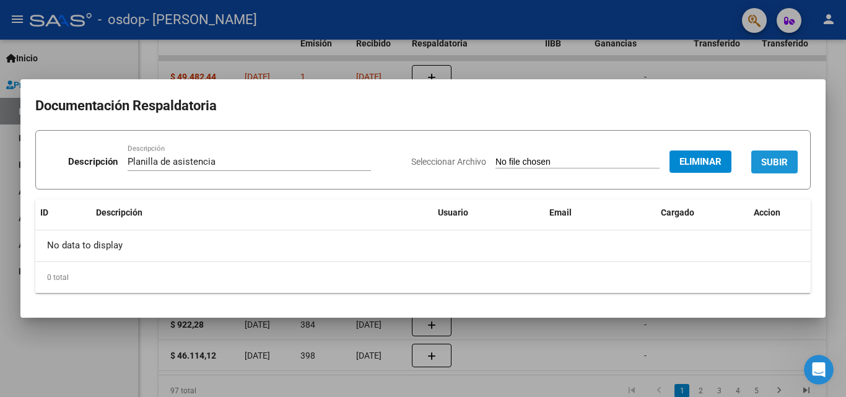
click at [777, 158] on span "SUBIR" at bounding box center [775, 162] width 27 height 11
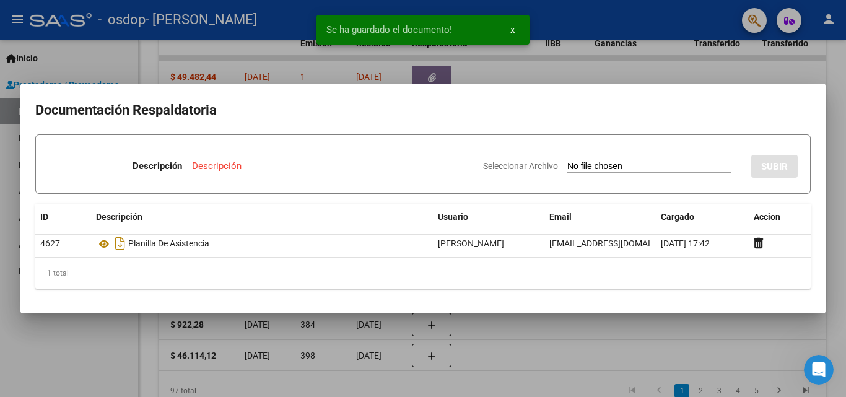
click at [271, 163] on input "Descripción" at bounding box center [285, 165] width 187 height 11
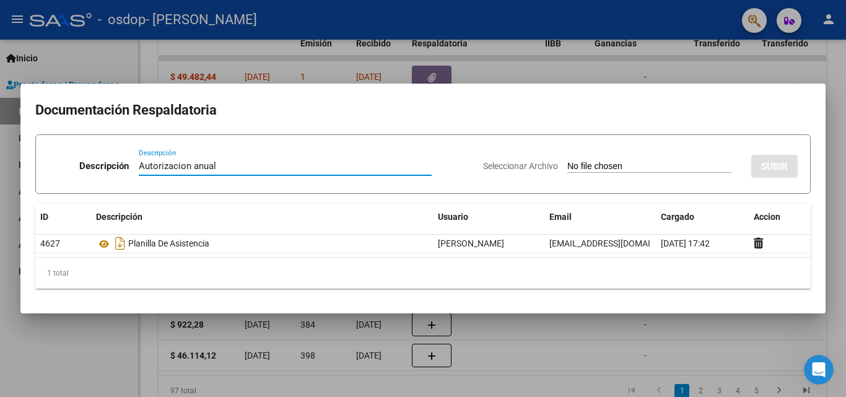
type input "Autorizacion anual"
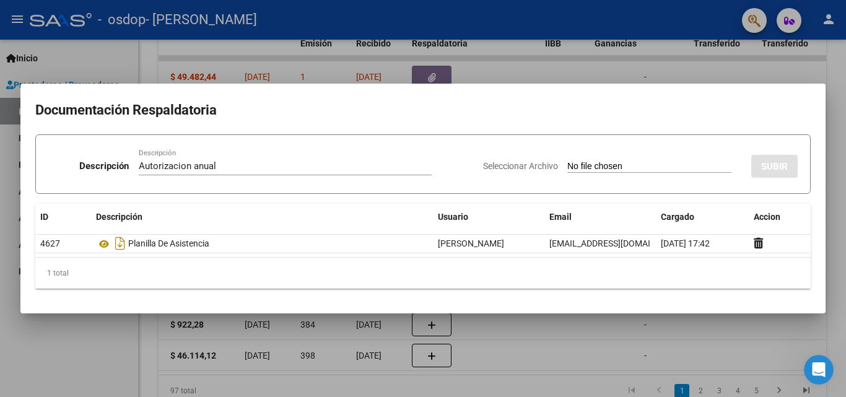
click at [591, 165] on input "Seleccionar Archivo" at bounding box center [650, 167] width 164 height 12
type input "C:\fakepath\autorizacion25.pdf"
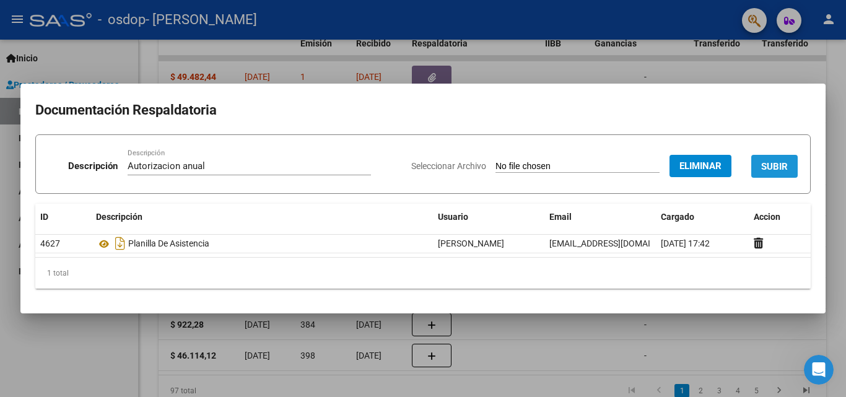
click at [762, 162] on span "SUBIR" at bounding box center [775, 166] width 27 height 11
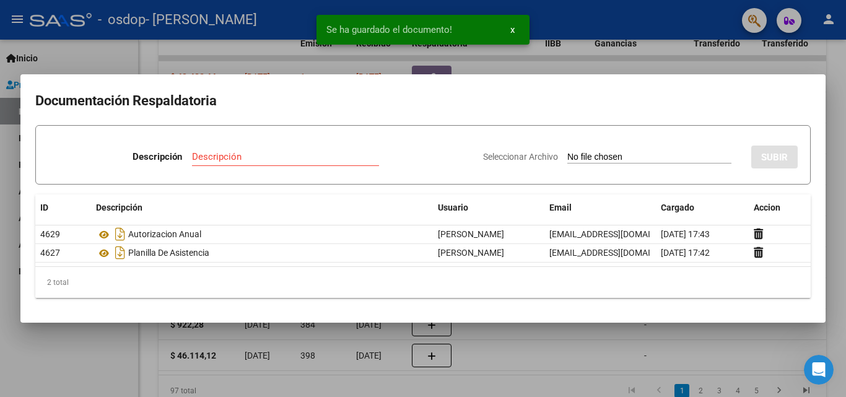
click at [255, 158] on input "Descripción" at bounding box center [285, 156] width 187 height 11
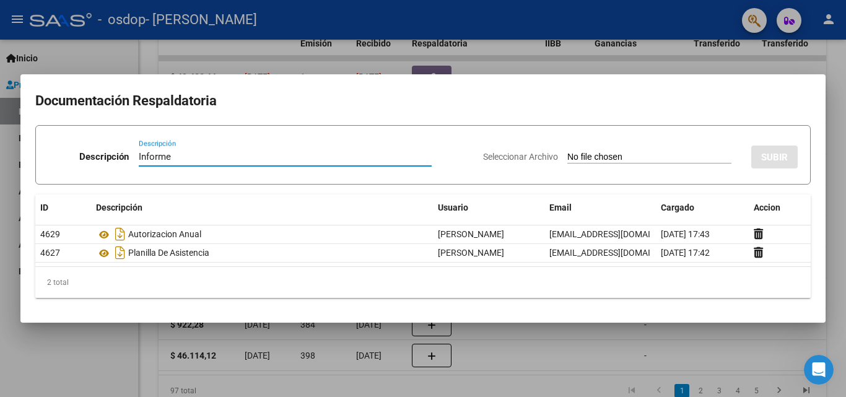
type input "Informe"
click at [663, 154] on input "Seleccionar Archivo" at bounding box center [650, 158] width 164 height 12
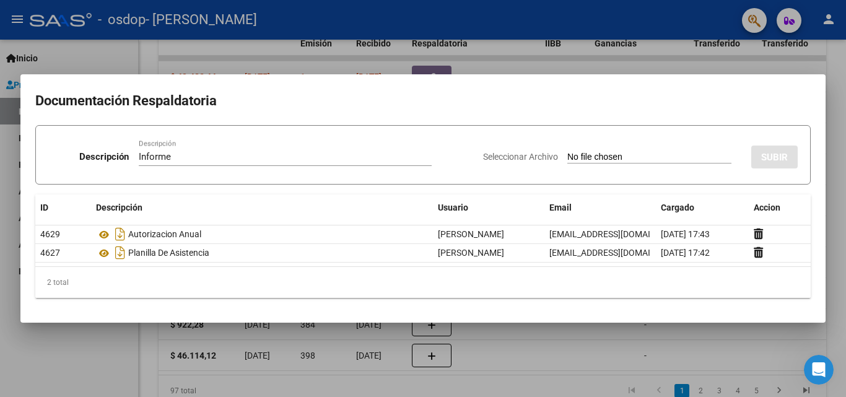
type input "C:\fakepath\20250909_225637.jpg"
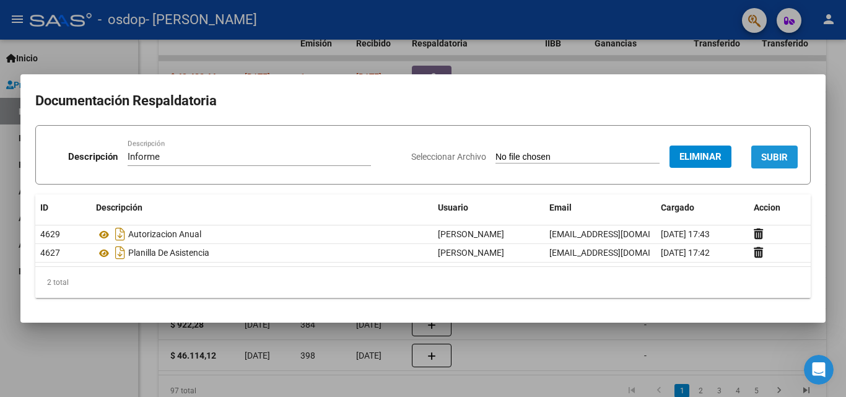
click at [766, 162] on span "SUBIR" at bounding box center [775, 157] width 27 height 11
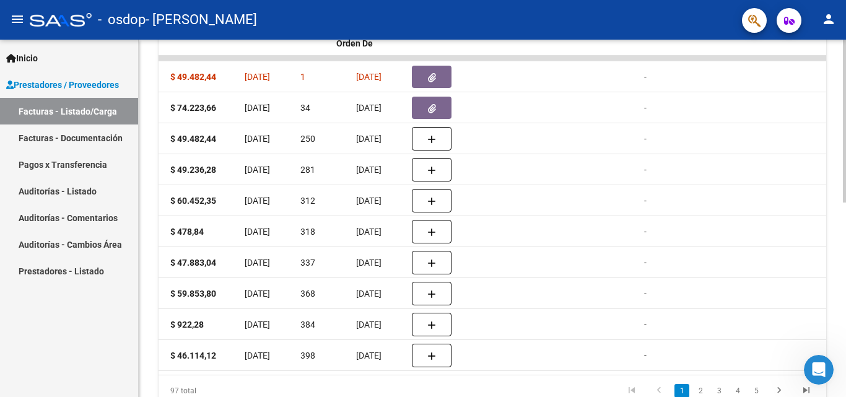
scroll to position [0, 0]
